Goal: Submit feedback/report problem: Submit feedback/report problem

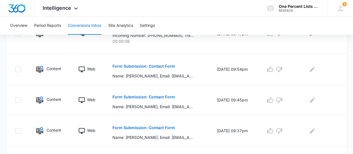
scroll to position [112, 0]
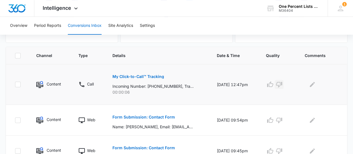
click at [282, 84] on icon "button" at bounding box center [279, 85] width 6 height 6
click at [312, 84] on icon "Edit Comments" at bounding box center [312, 84] width 7 height 7
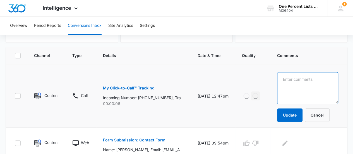
click at [308, 80] on textarea at bounding box center [307, 88] width 61 height 32
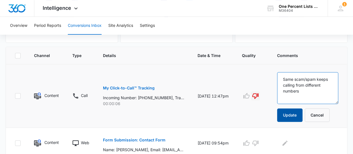
type textarea "Same scam/spam keeps calling from different numbers"
click at [297, 116] on button "Update" at bounding box center [289, 114] width 25 height 13
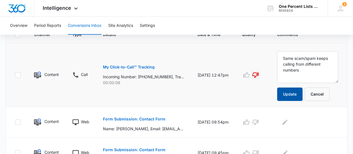
scroll to position [167, 0]
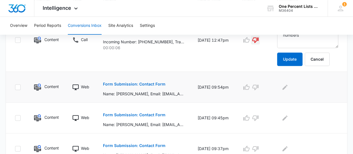
click at [154, 91] on p "Name: [PERSON_NAME], Email: [EMAIL_ADDRESS][DOMAIN_NAME], Phone: [PHONE_NUMBER]…" at bounding box center [143, 94] width 81 height 6
click at [154, 85] on button "Form Submission: Contact Form" at bounding box center [134, 83] width 62 height 13
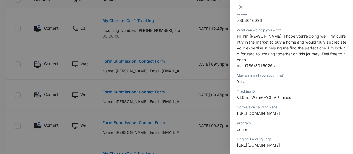
scroll to position [0, 0]
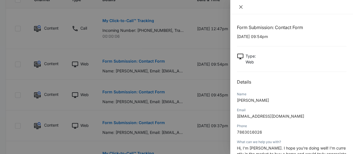
click at [239, 8] on icon "close" at bounding box center [240, 7] width 4 height 4
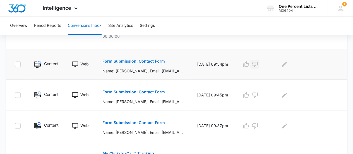
click at [256, 62] on icon "button" at bounding box center [255, 65] width 6 height 6
click at [257, 93] on icon "button" at bounding box center [254, 94] width 7 height 7
click at [258, 124] on icon "button" at bounding box center [255, 126] width 6 height 6
click at [152, 90] on p "Form Submission: Contact Form" at bounding box center [133, 92] width 62 height 4
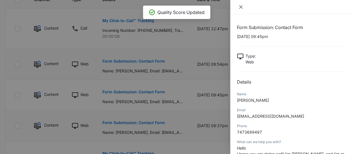
click at [238, 5] on icon "close" at bounding box center [240, 7] width 4 height 4
